Goal: Task Accomplishment & Management: Manage account settings

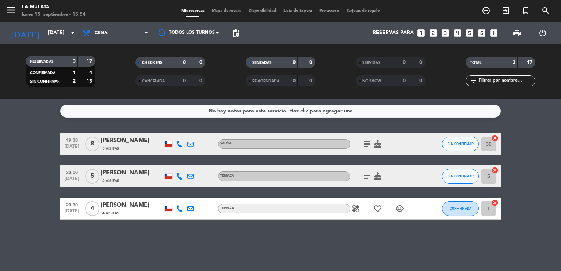
click at [132, 140] on div "[PERSON_NAME]" at bounding box center [132, 141] width 62 height 10
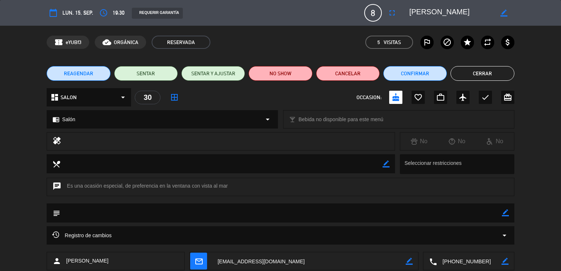
click at [503, 212] on icon "border_color" at bounding box center [505, 212] width 7 height 7
click at [106, 211] on textarea at bounding box center [280, 212] width 441 height 19
type textarea "FERNANDA CUMPLEAÑOS"
click at [405, 72] on button "Confirmar" at bounding box center [414, 73] width 63 height 15
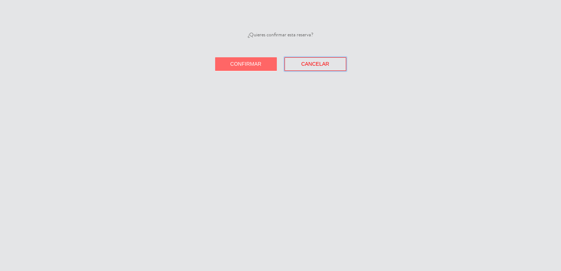
click at [305, 67] on span "Cancelar" at bounding box center [315, 64] width 28 height 6
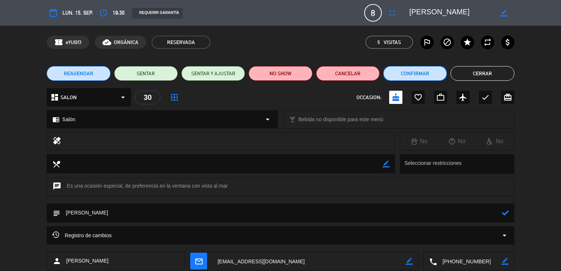
click at [432, 76] on button "Confirmar" at bounding box center [414, 73] width 63 height 15
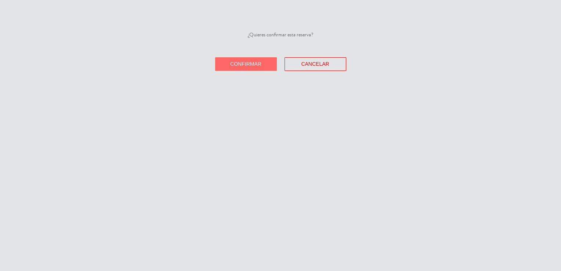
click at [263, 65] on button "Confirmar" at bounding box center [246, 64] width 62 height 14
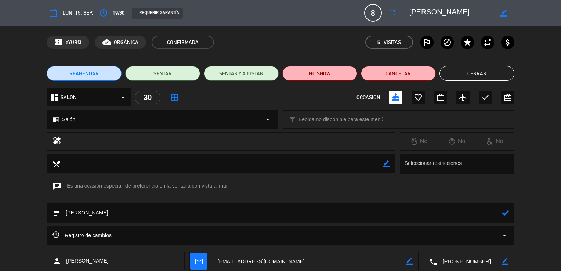
click at [484, 75] on button "Cerrar" at bounding box center [476, 73] width 75 height 15
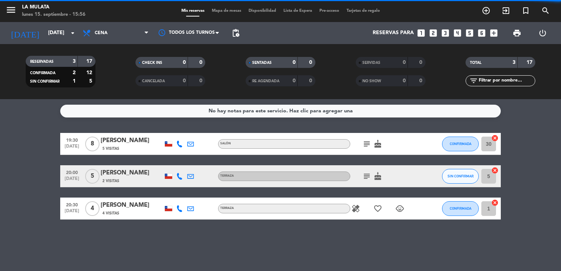
click at [129, 174] on div "[PERSON_NAME] [PERSON_NAME]" at bounding box center [132, 173] width 62 height 10
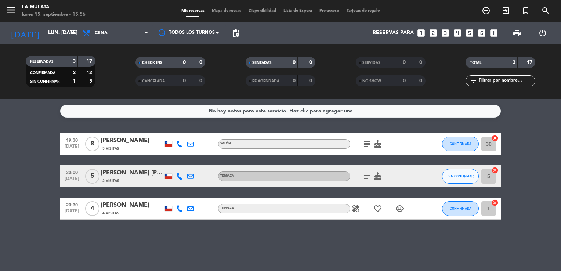
click at [109, 208] on div "[PERSON_NAME]" at bounding box center [132, 205] width 62 height 10
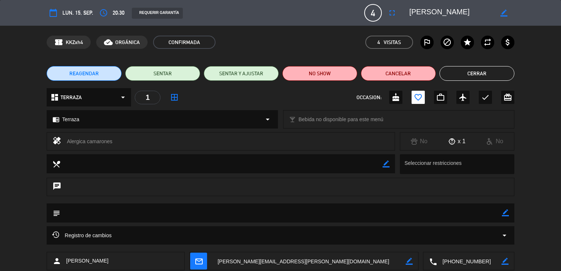
click at [471, 70] on button "Cerrar" at bounding box center [476, 73] width 75 height 15
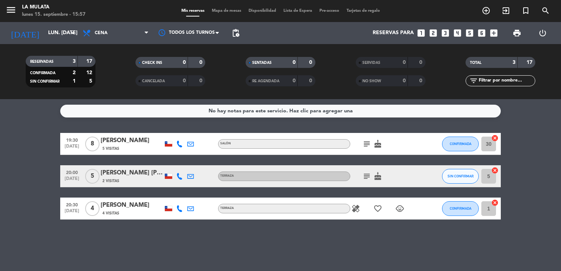
click at [118, 170] on div "[PERSON_NAME] [PERSON_NAME]" at bounding box center [132, 173] width 62 height 10
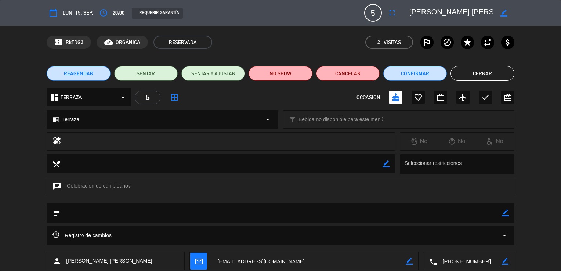
click at [481, 68] on button "Cerrar" at bounding box center [481, 73] width 63 height 15
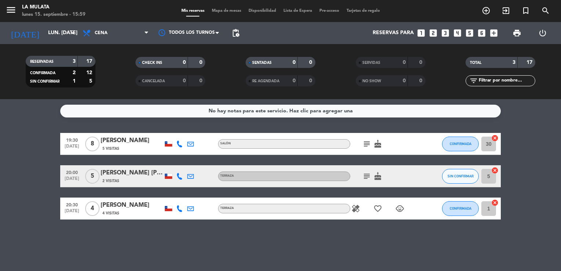
click at [133, 207] on div "[PERSON_NAME]" at bounding box center [132, 205] width 62 height 10
